Goal: Register for event/course: Register for event/course

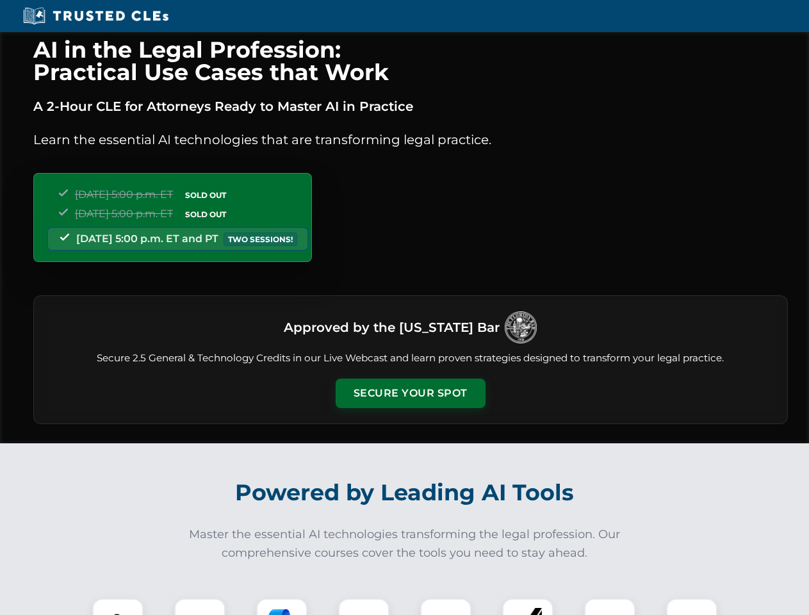
click at [410, 393] on button "Secure Your Spot" at bounding box center [411, 393] width 150 height 29
click at [118, 607] on img at bounding box center [117, 623] width 37 height 37
